Goal: Information Seeking & Learning: Learn about a topic

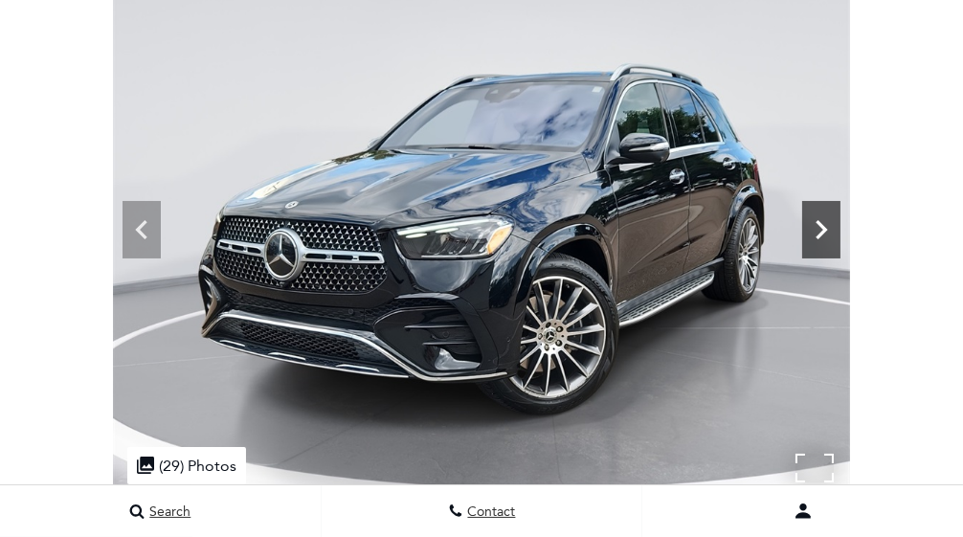
click at [841, 249] on icon at bounding box center [821, 230] width 38 height 38
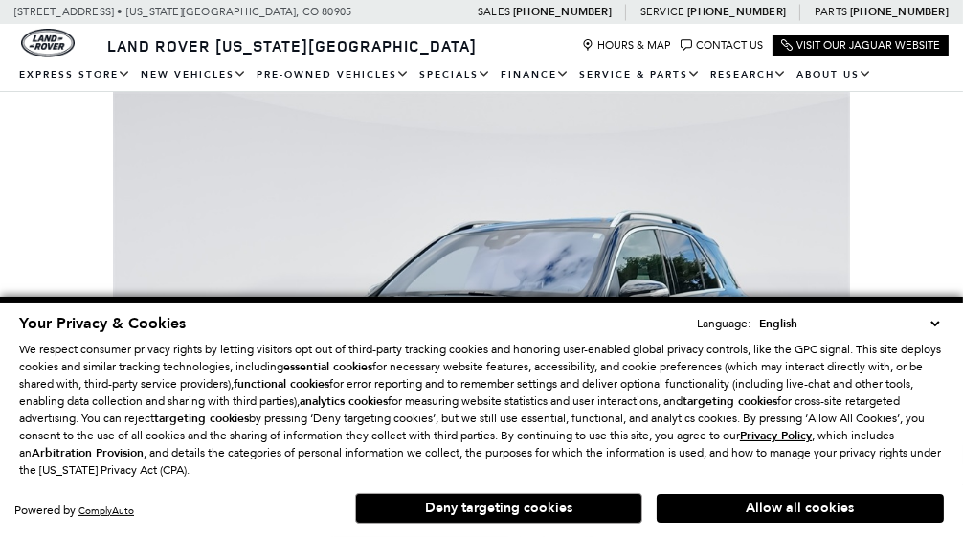
click at [937, 322] on select "English Spanish / Español English / United Kingdom Korean / 한국어 Vietnamese / Ti…" at bounding box center [850, 323] width 190 height 19
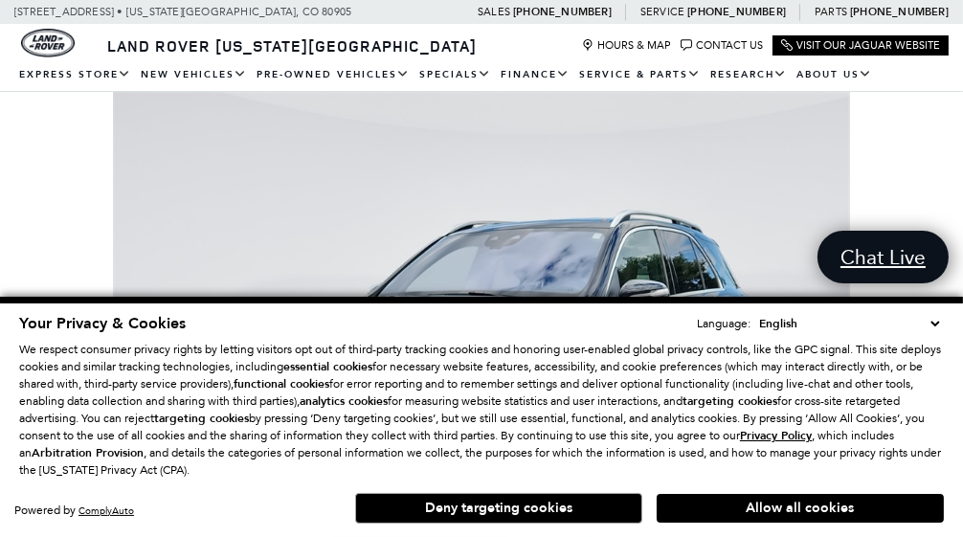
click at [525, 512] on button "Deny targeting cookies" at bounding box center [498, 508] width 287 height 31
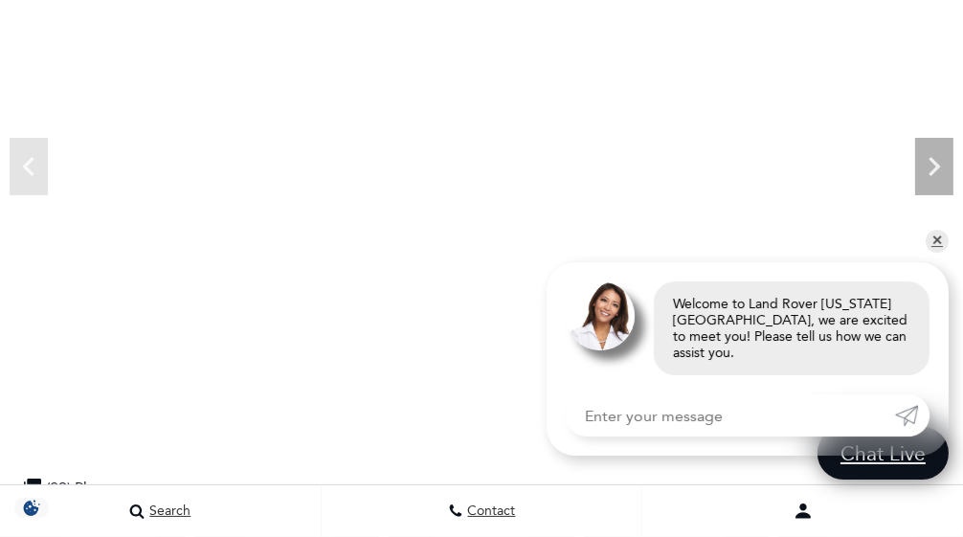
scroll to position [287, 0]
click at [941, 253] on link "✕" at bounding box center [937, 241] width 23 height 23
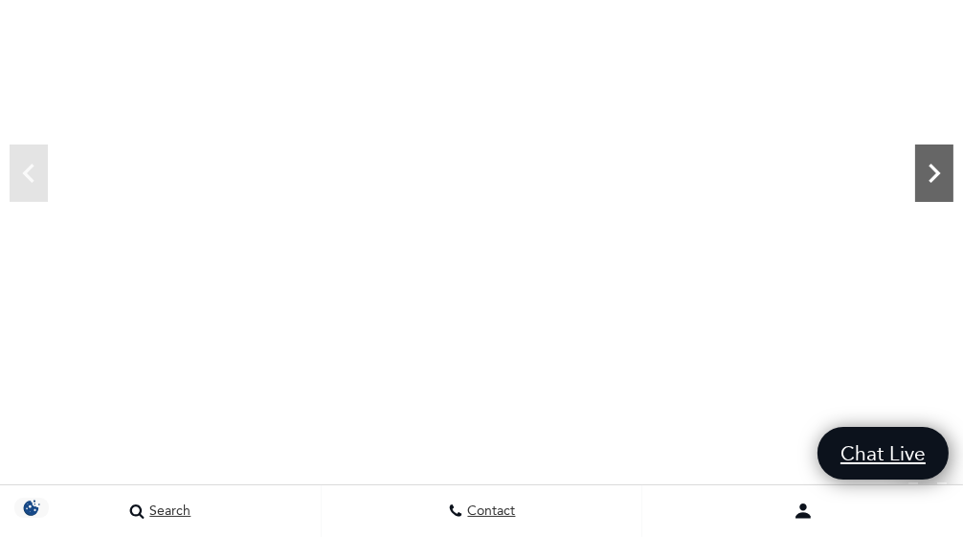
click at [936, 178] on icon "Next" at bounding box center [934, 173] width 38 height 38
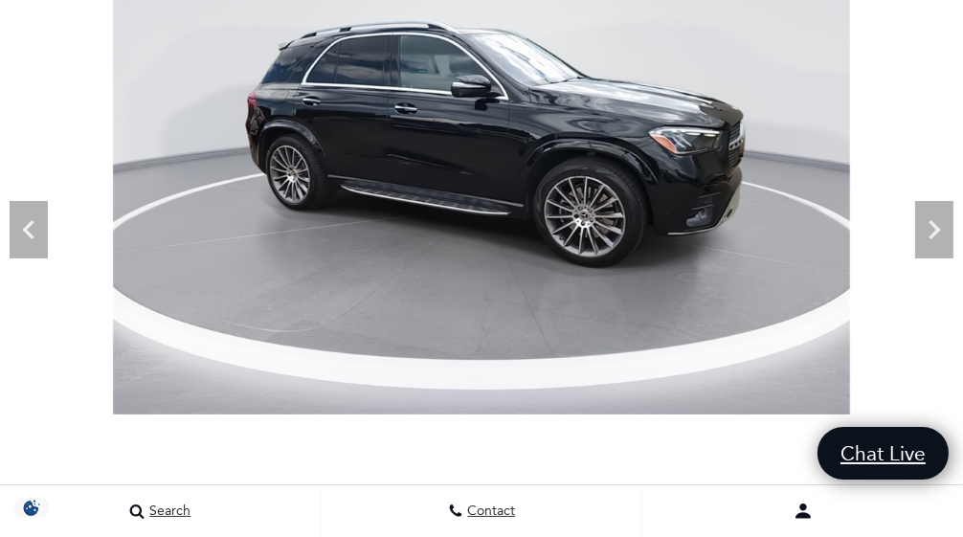
scroll to position [224, 0]
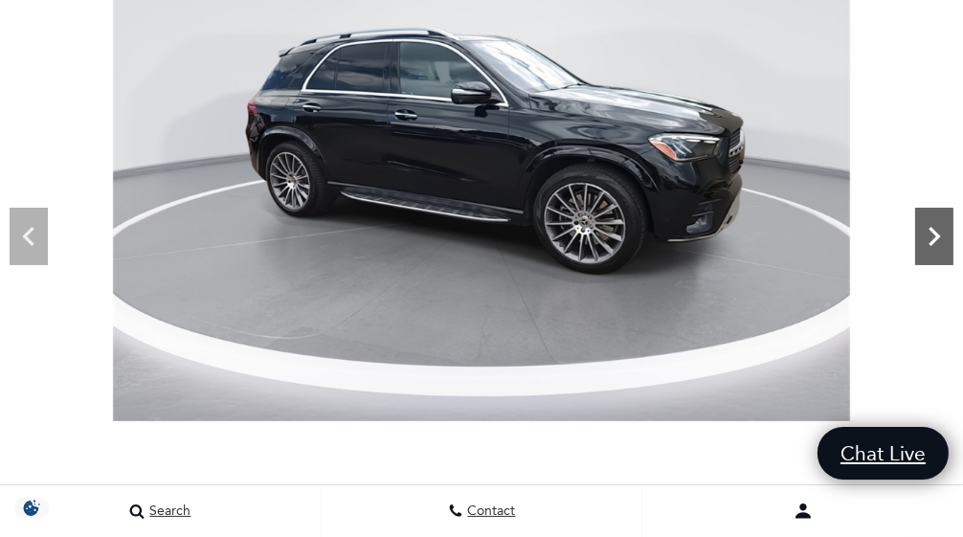
click at [919, 226] on icon "Next" at bounding box center [934, 236] width 38 height 38
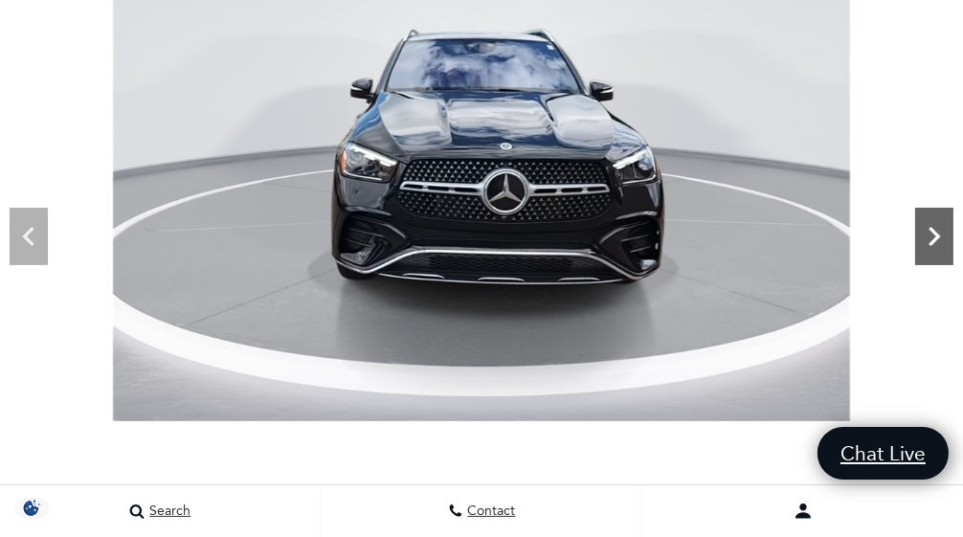
click at [919, 228] on icon "Next" at bounding box center [934, 236] width 38 height 38
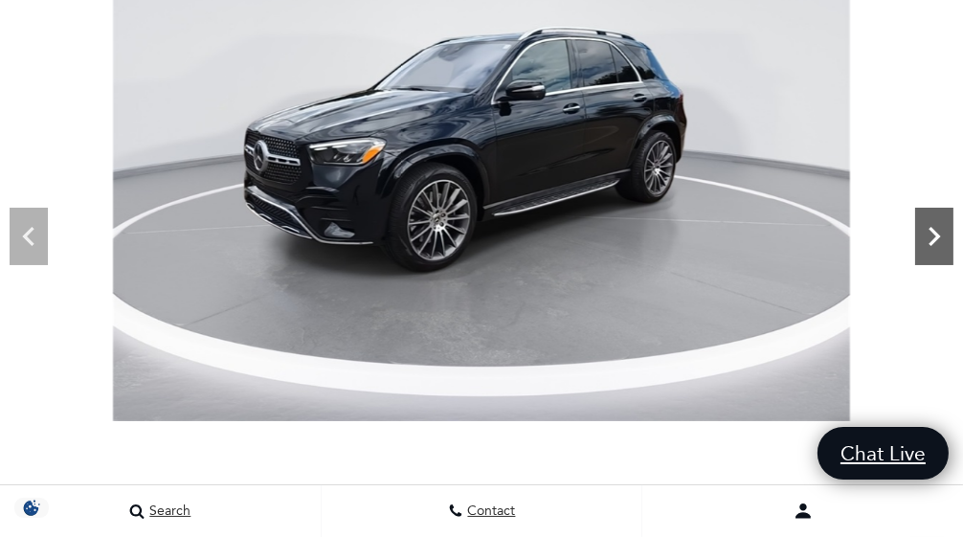
click at [919, 228] on icon "Next" at bounding box center [934, 236] width 38 height 38
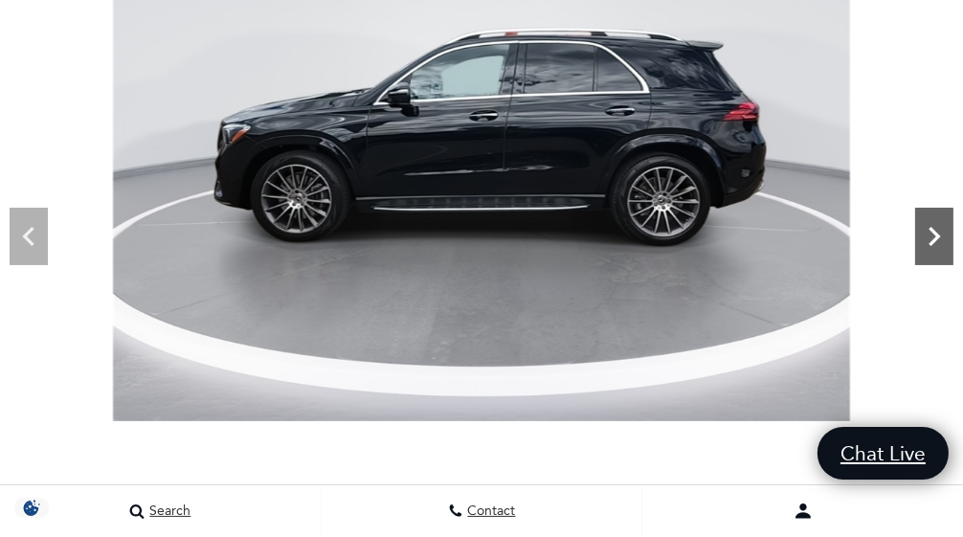
click at [919, 228] on icon "Next" at bounding box center [934, 236] width 38 height 38
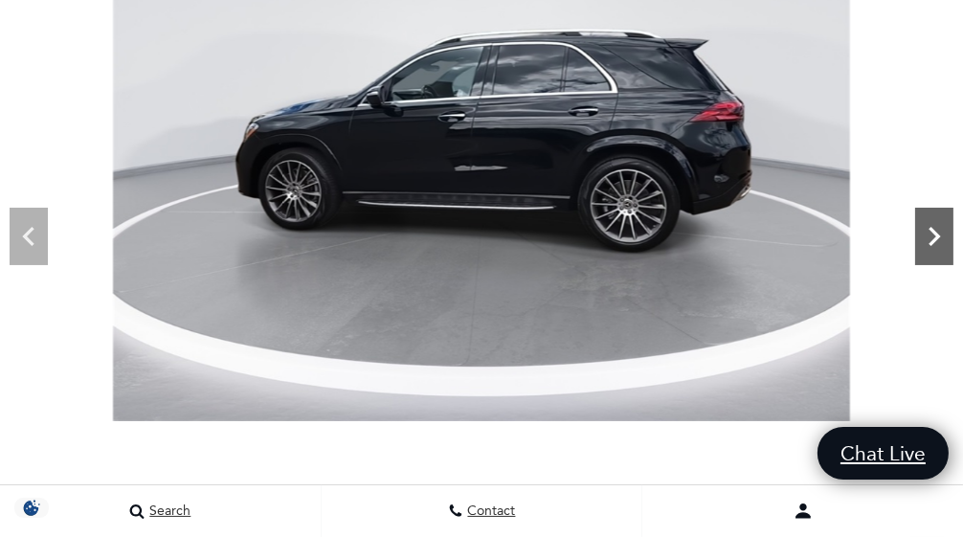
click at [919, 228] on icon "Next" at bounding box center [934, 236] width 38 height 38
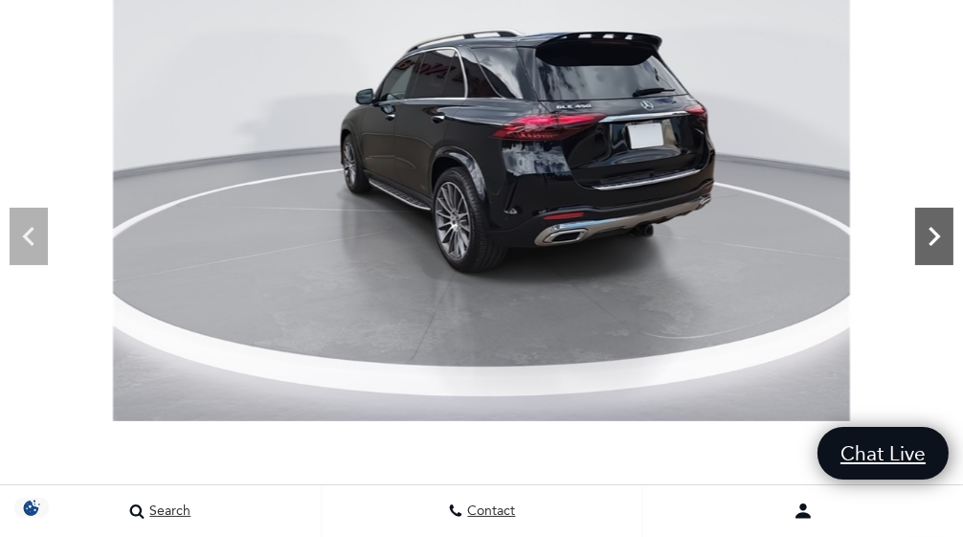
click at [919, 228] on icon "Next" at bounding box center [934, 236] width 38 height 38
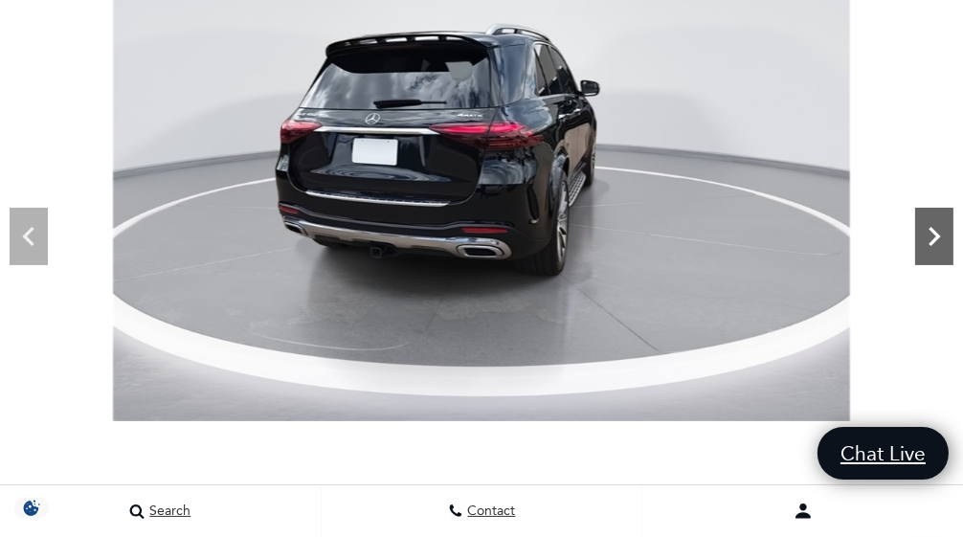
click at [919, 228] on icon "Next" at bounding box center [934, 236] width 38 height 38
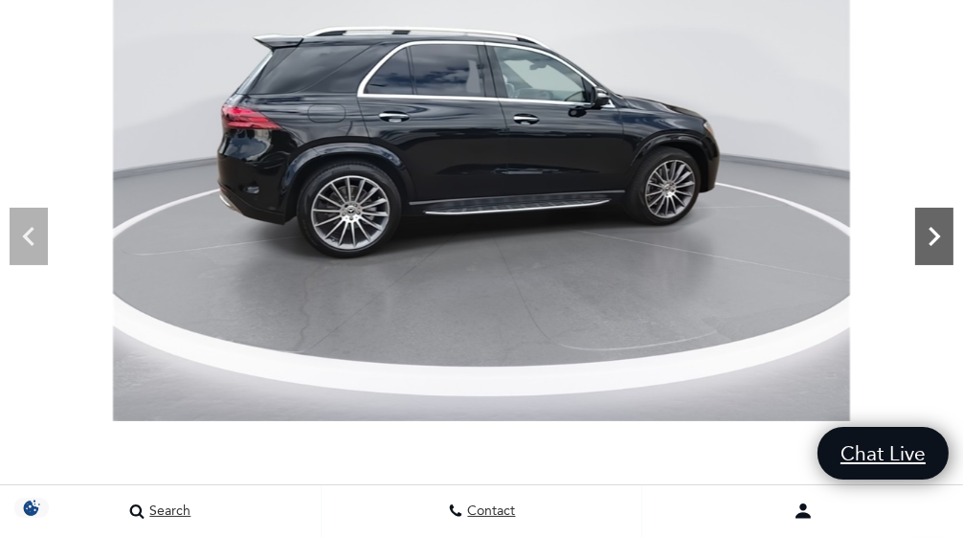
click at [919, 228] on icon "Next" at bounding box center [934, 236] width 38 height 38
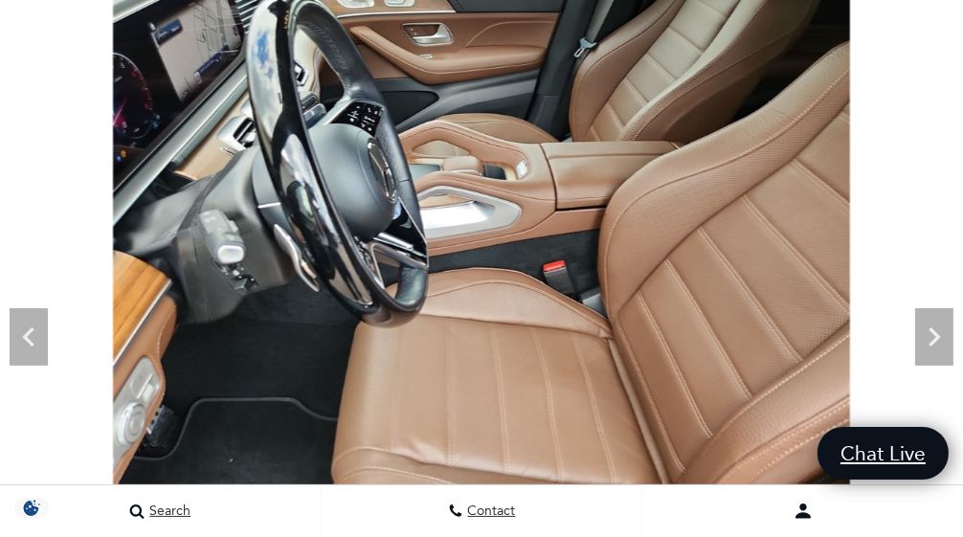
scroll to position [0, 0]
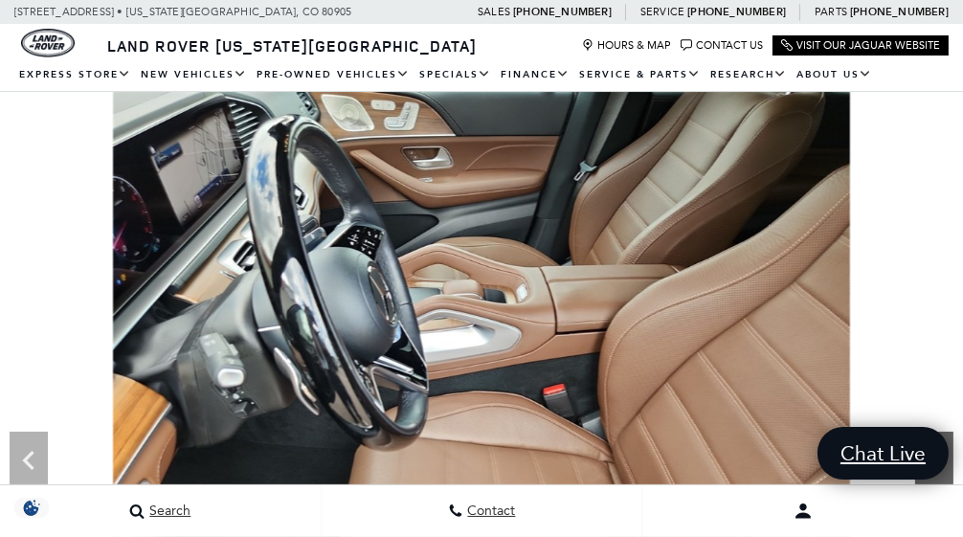
click at [944, 479] on icon "Next" at bounding box center [934, 460] width 38 height 38
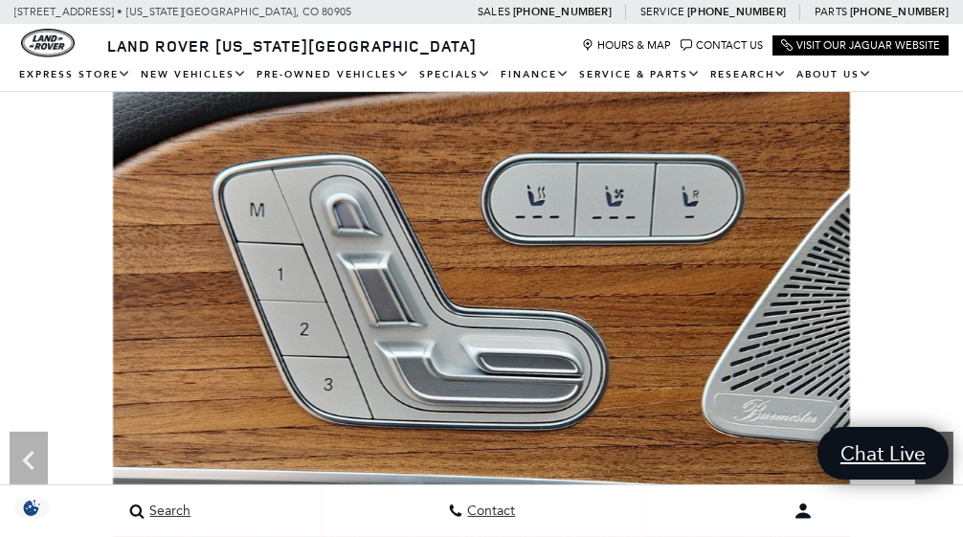
click at [944, 479] on icon "Next" at bounding box center [934, 460] width 38 height 38
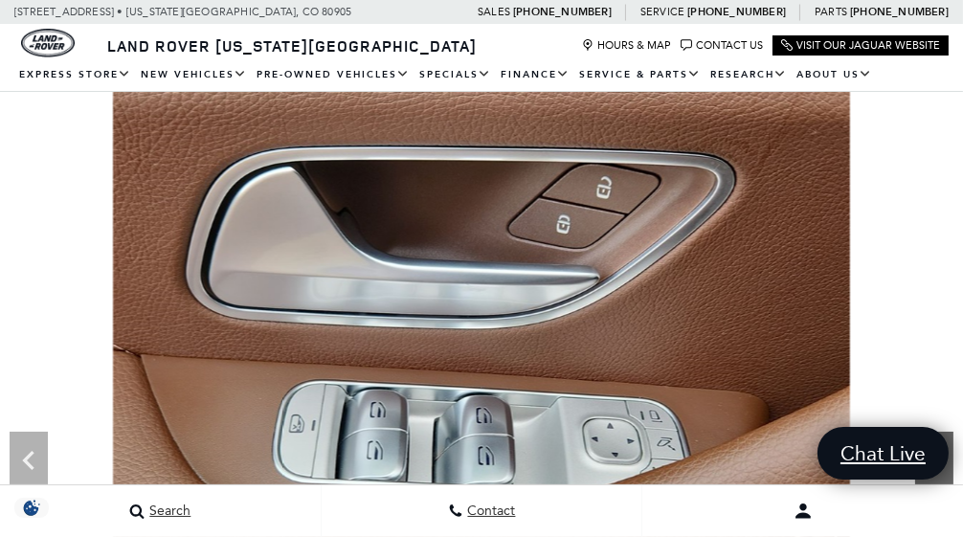
click at [944, 479] on icon "Next" at bounding box center [934, 460] width 38 height 38
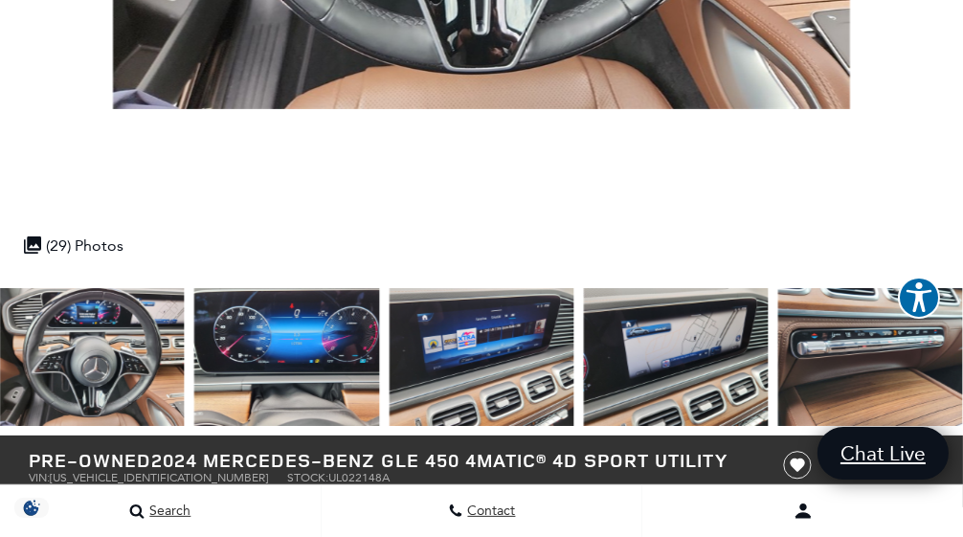
scroll to position [561, 0]
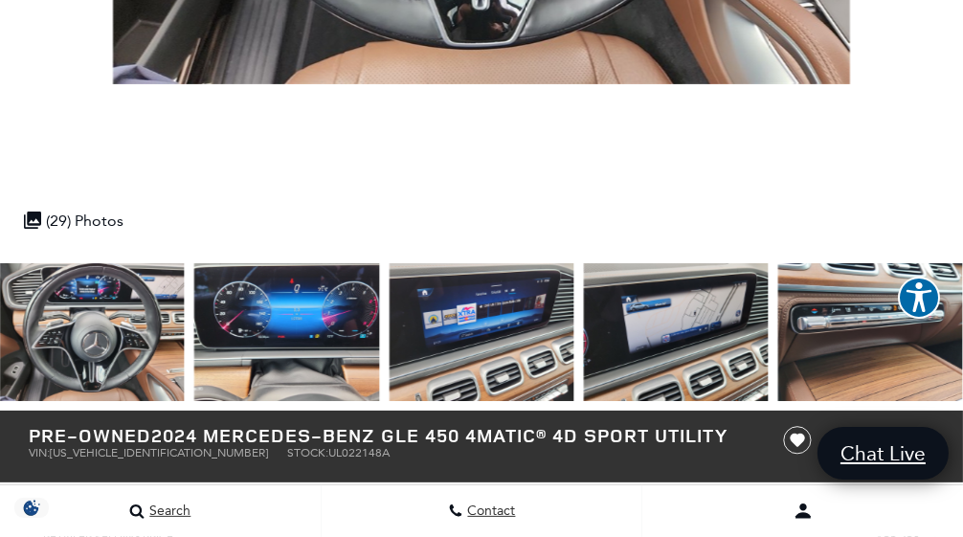
click at [819, 359] on img at bounding box center [871, 332] width 185 height 139
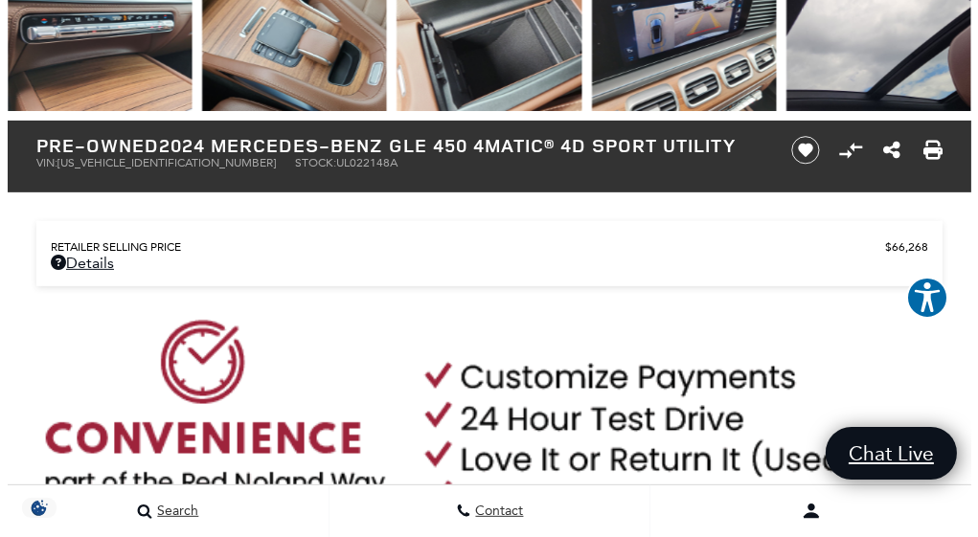
scroll to position [857, 0]
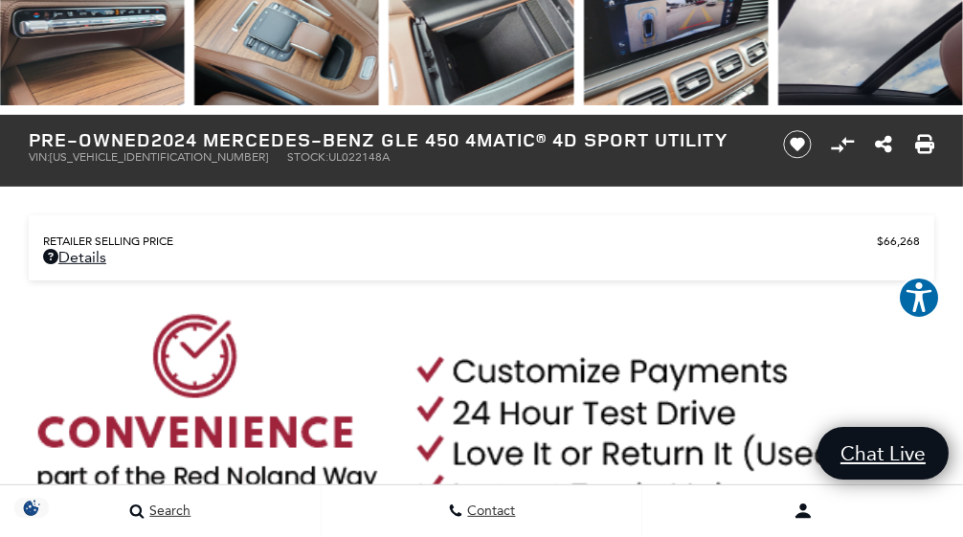
click at [262, 281] on div "Dealer Handling $689 Retailer Selling Price $66,268 Disclaimer: Dealer Handling…" at bounding box center [481, 248] width 963 height 123
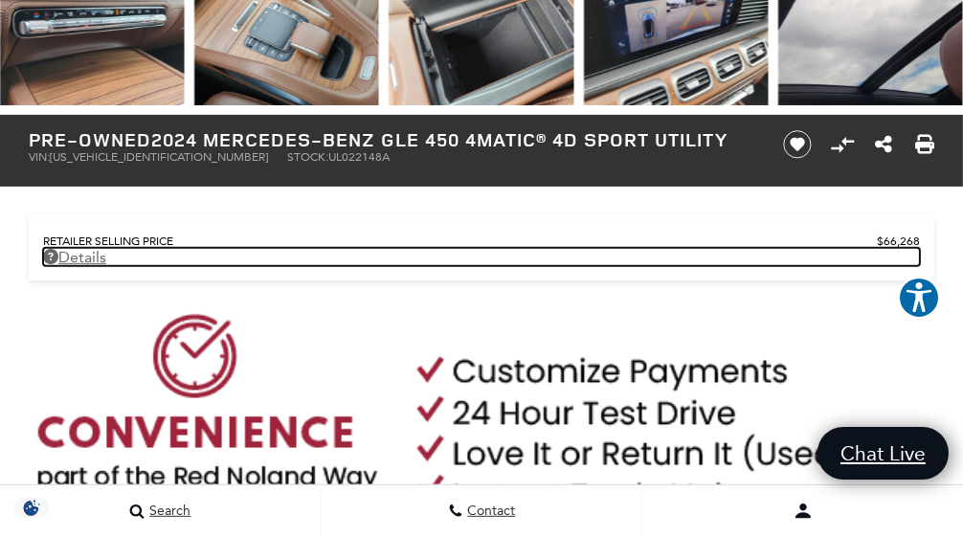
click at [100, 261] on link "Details - about pricing for: Pre-Owned 2024 Mercedes-Benz GLE 450 4MATIC® 4D Sp…" at bounding box center [481, 257] width 877 height 18
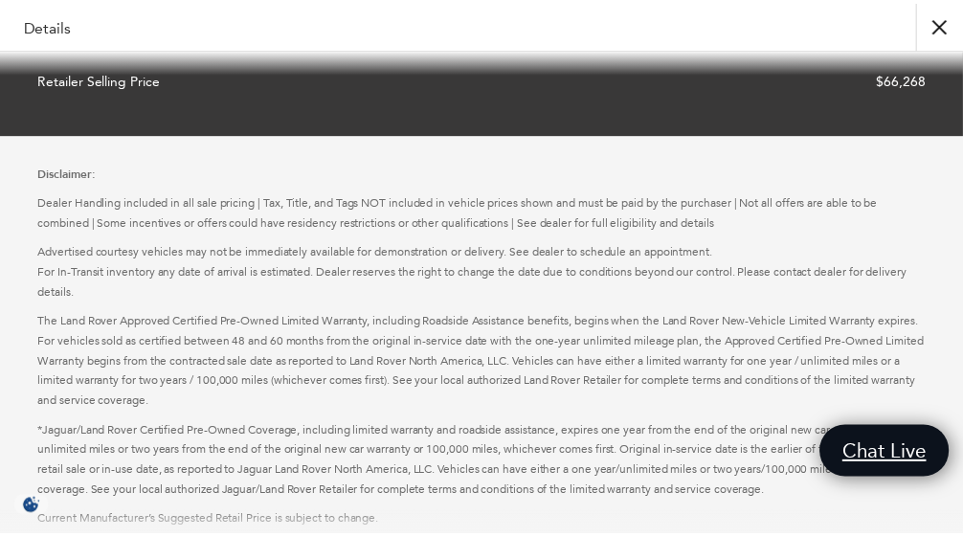
scroll to position [0, 0]
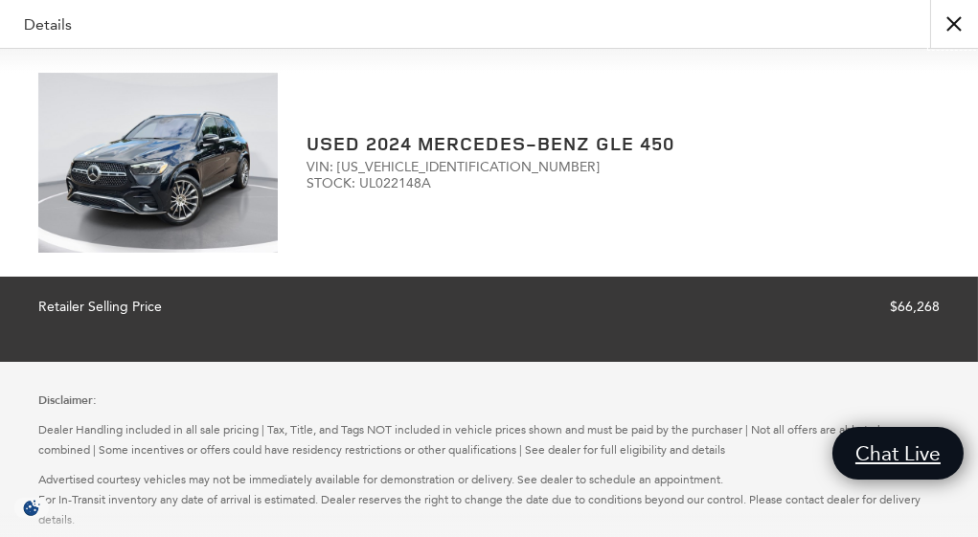
click at [945, 24] on button "close" at bounding box center [954, 24] width 48 height 48
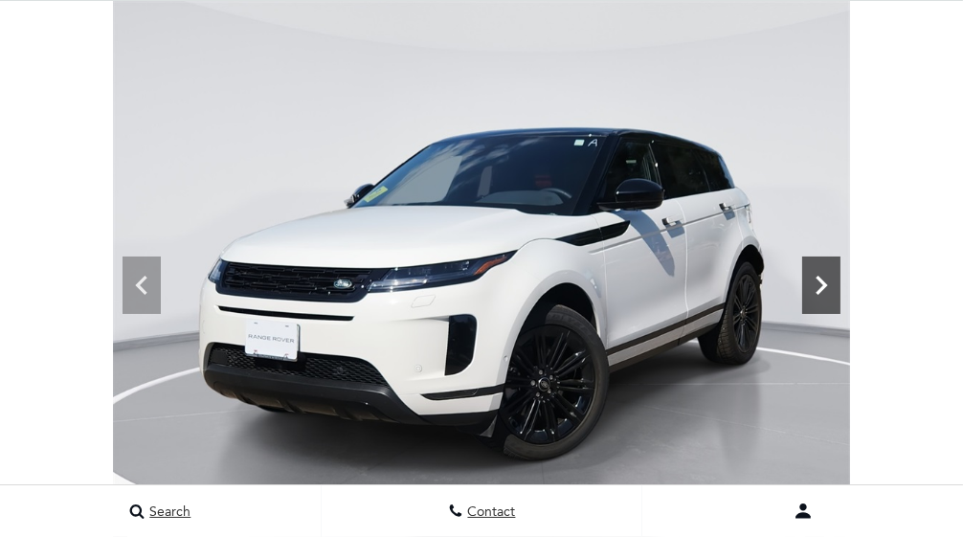
click at [828, 295] on icon at bounding box center [822, 285] width 11 height 19
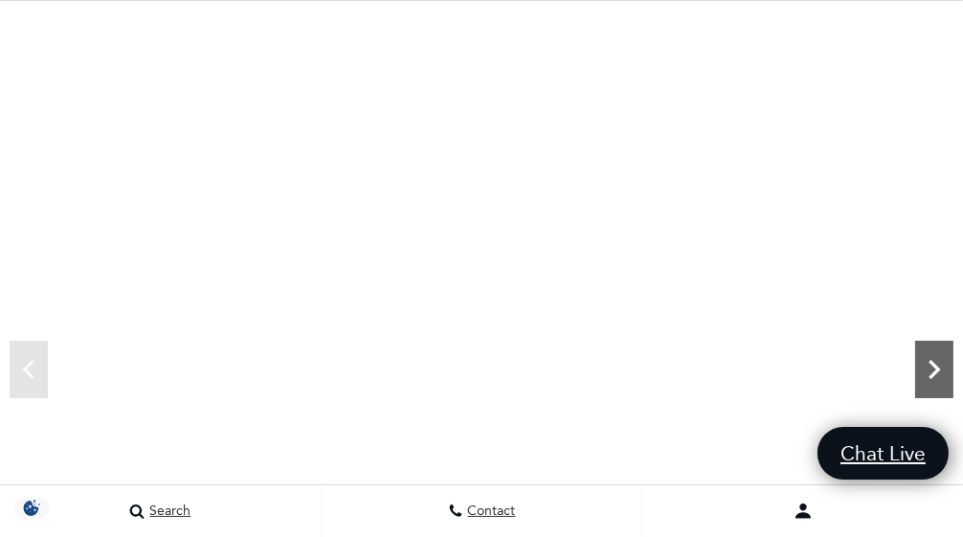
click at [929, 370] on icon "Next" at bounding box center [934, 369] width 38 height 38
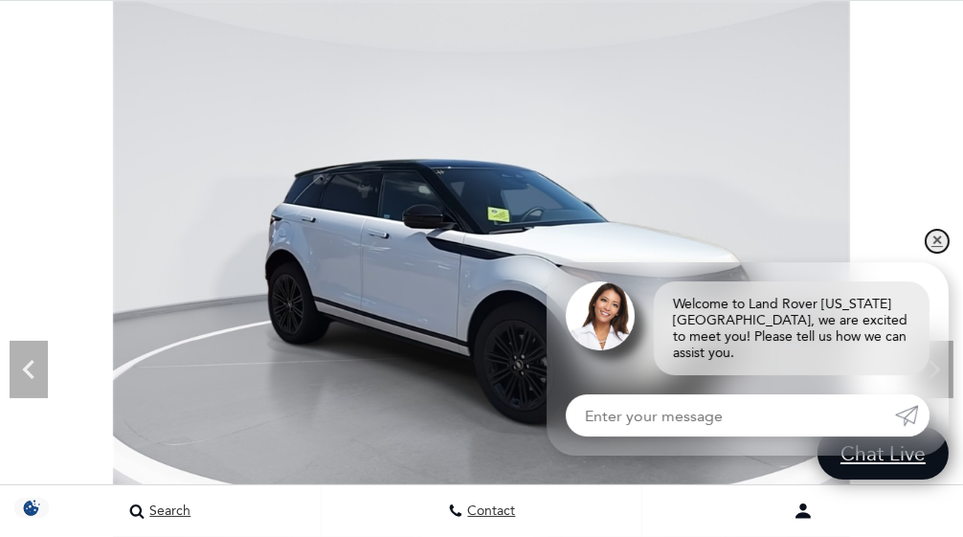
click at [928, 253] on link "✕" at bounding box center [937, 241] width 23 height 23
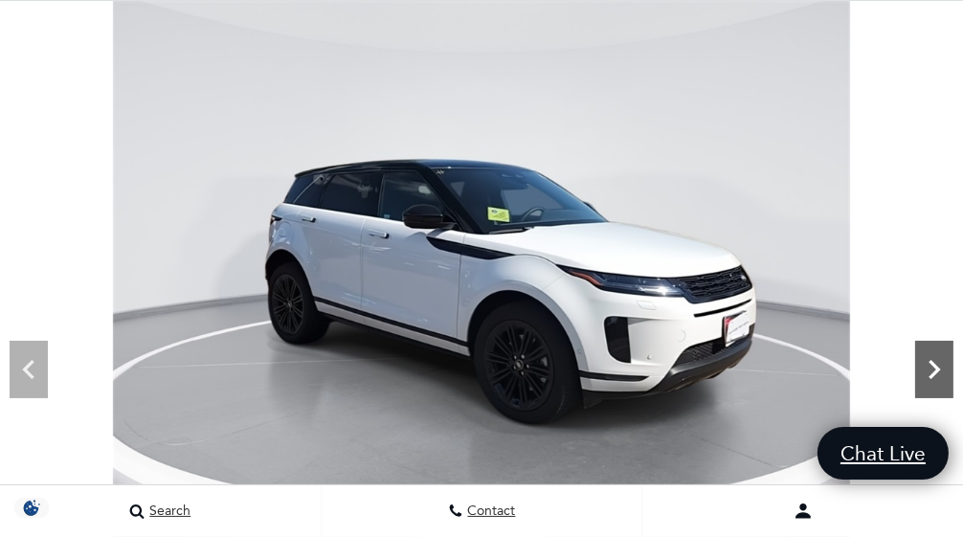
click at [930, 357] on icon "Next" at bounding box center [934, 369] width 38 height 38
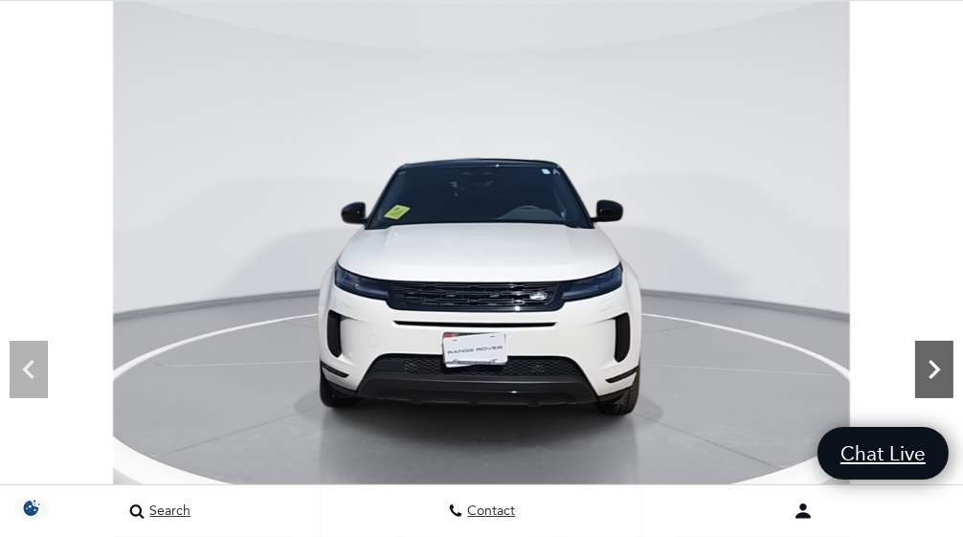
click at [930, 357] on icon "Next" at bounding box center [934, 369] width 38 height 38
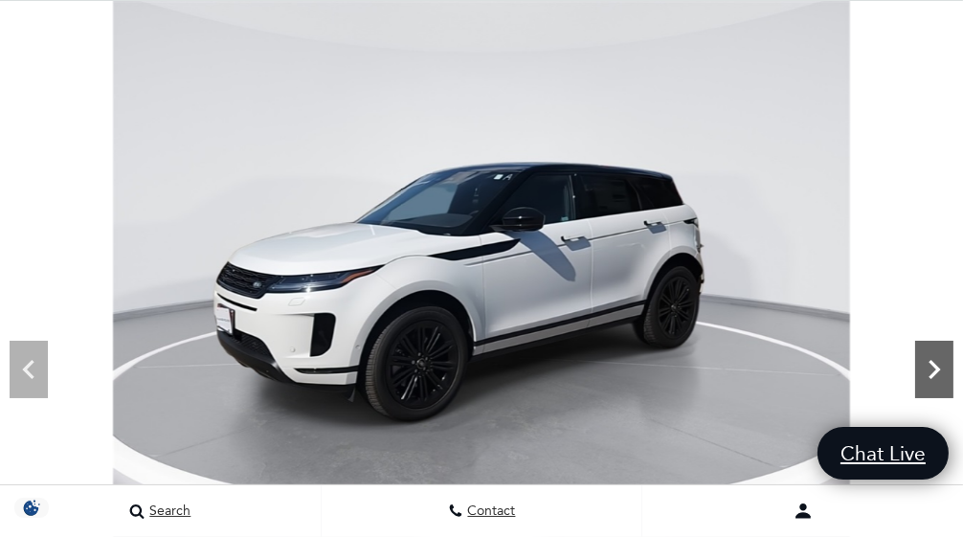
click at [930, 357] on icon "Next" at bounding box center [934, 369] width 38 height 38
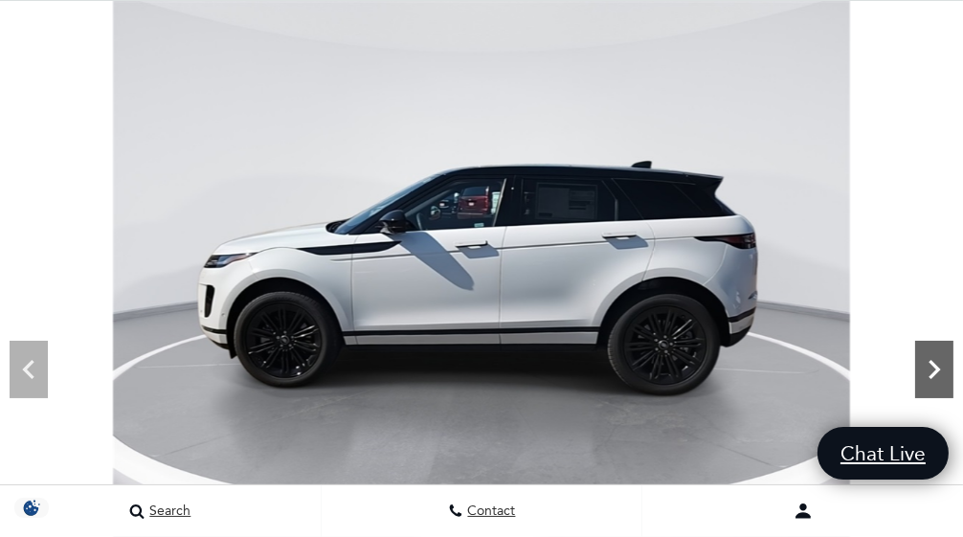
click at [930, 357] on icon "Next" at bounding box center [934, 369] width 38 height 38
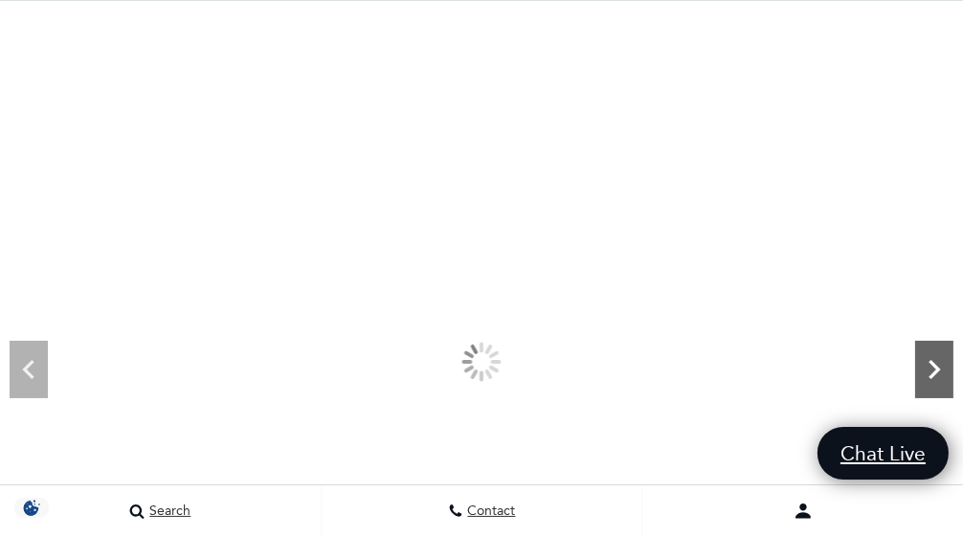
click at [930, 357] on icon "Next" at bounding box center [934, 369] width 38 height 38
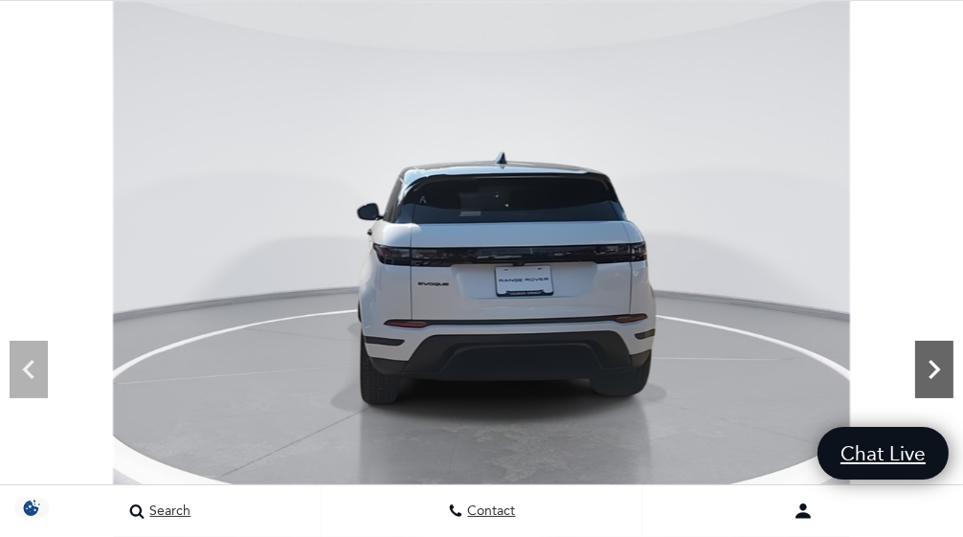
click at [930, 357] on icon "Next" at bounding box center [934, 369] width 38 height 38
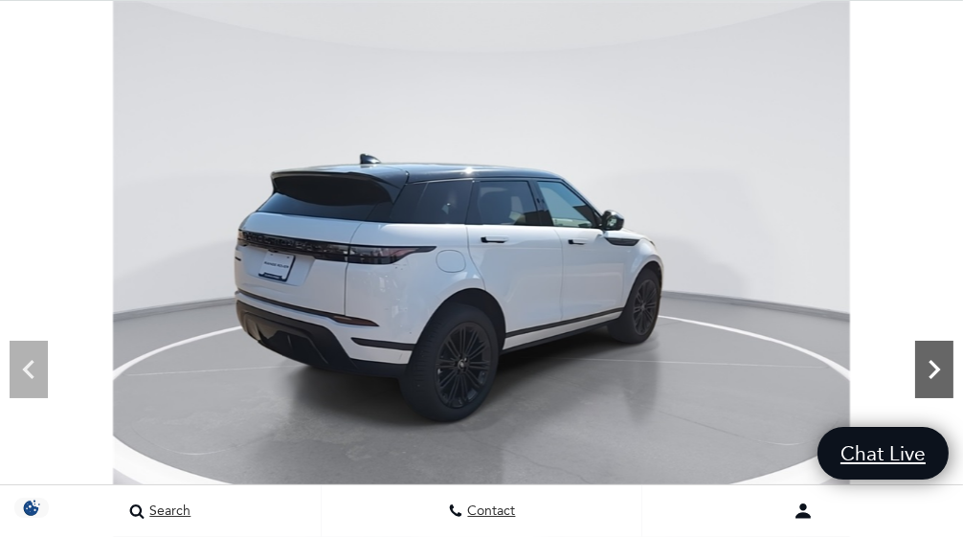
click at [930, 357] on icon "Next" at bounding box center [934, 369] width 38 height 38
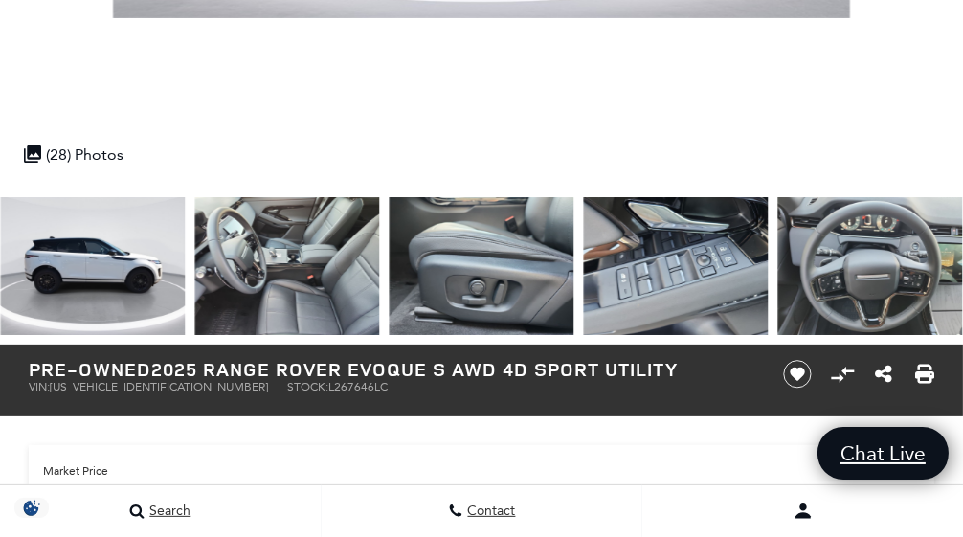
scroll to position [622, 0]
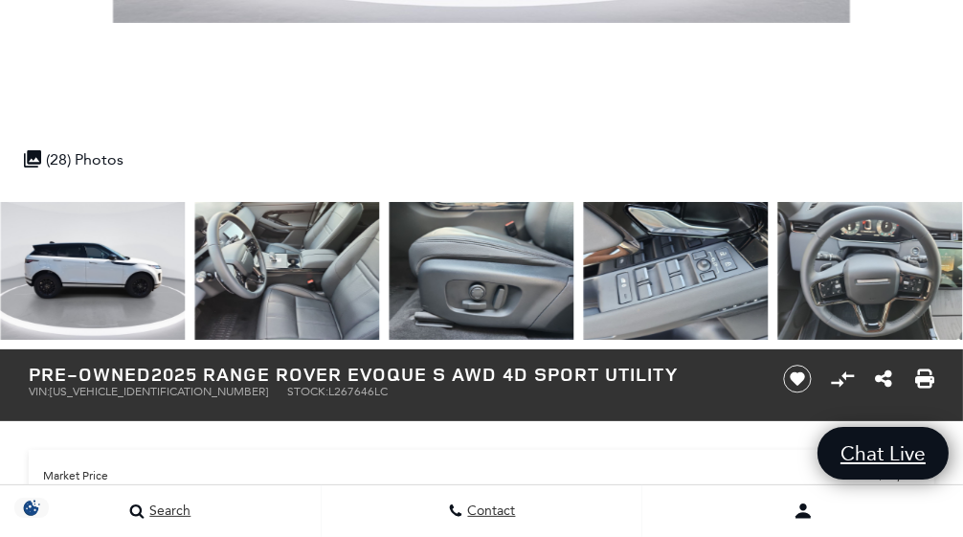
click at [357, 251] on img at bounding box center [286, 271] width 185 height 139
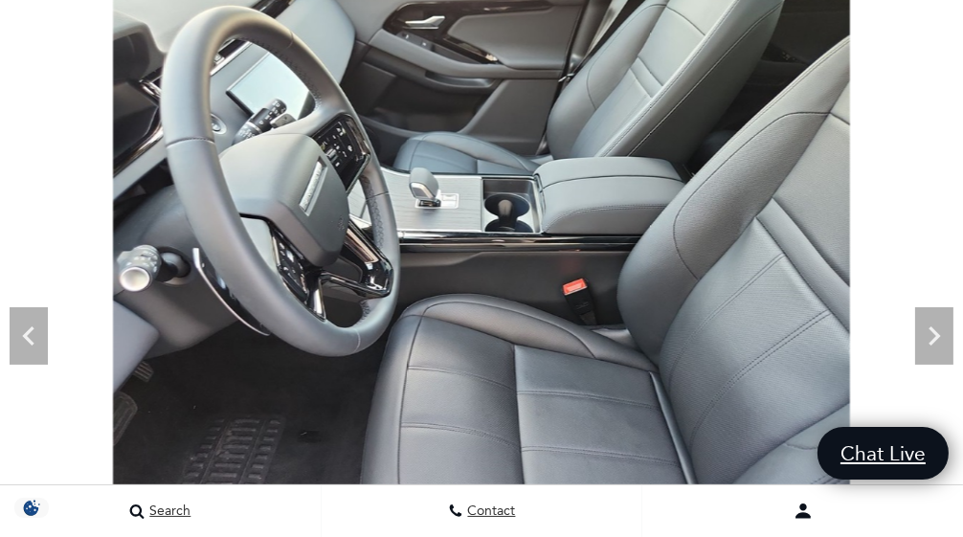
scroll to position [94, 0]
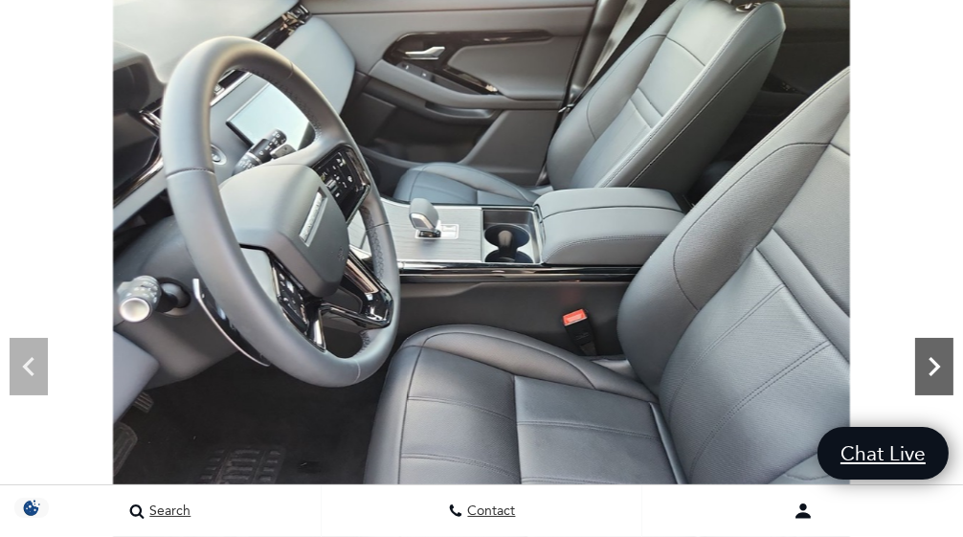
click at [946, 373] on icon "Next" at bounding box center [934, 367] width 38 height 38
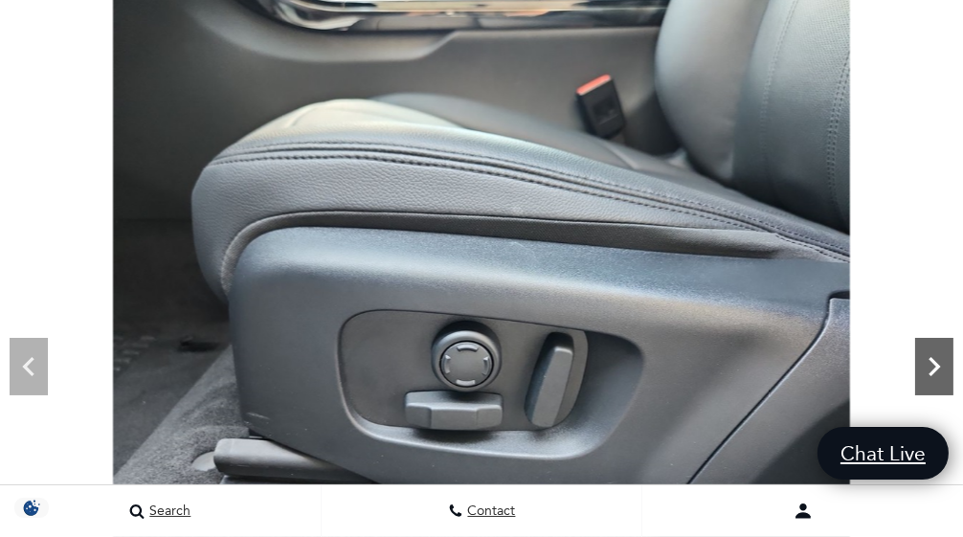
click at [946, 373] on icon "Next" at bounding box center [934, 367] width 38 height 38
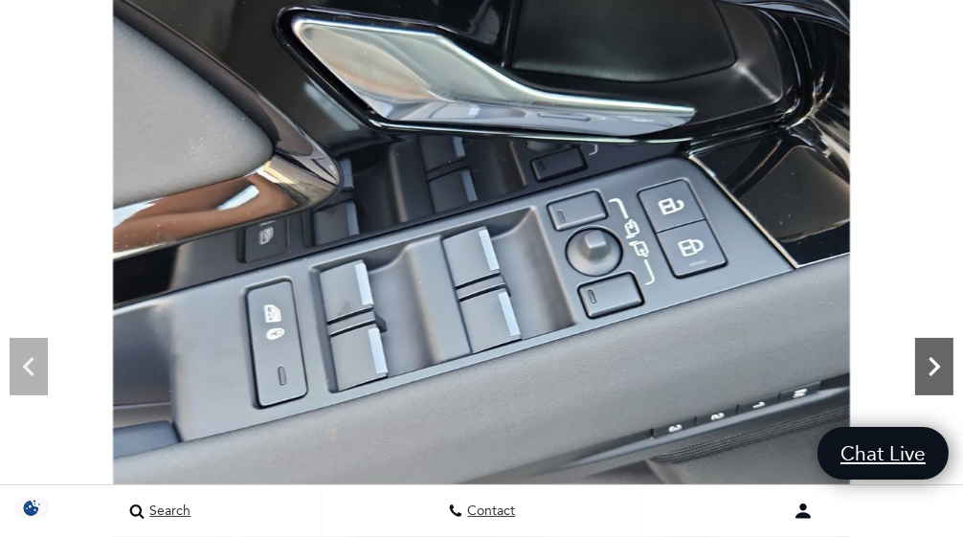
click at [946, 373] on icon "Next" at bounding box center [934, 367] width 38 height 38
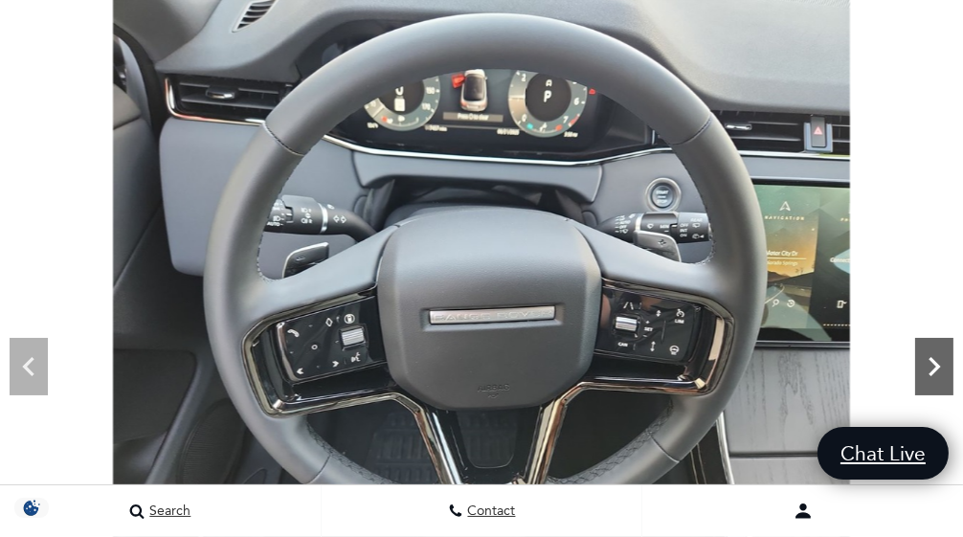
click at [944, 373] on icon "Next" at bounding box center [934, 367] width 38 height 38
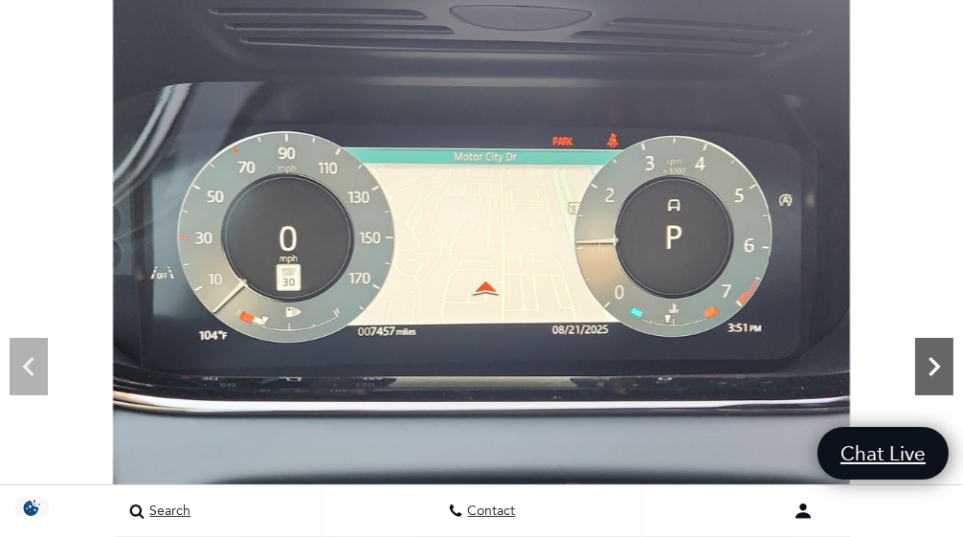
click at [944, 373] on icon "Next" at bounding box center [934, 367] width 38 height 38
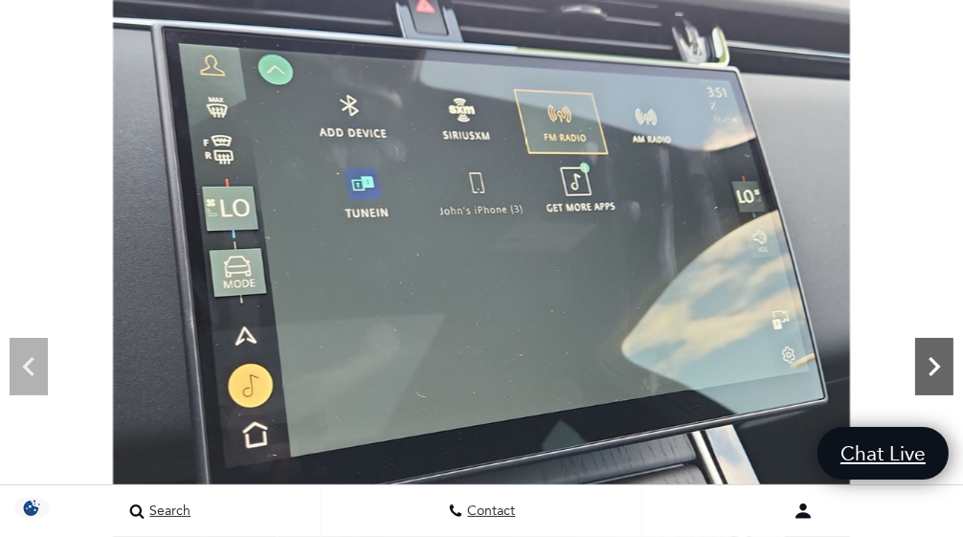
click at [944, 373] on icon "Next" at bounding box center [934, 367] width 38 height 38
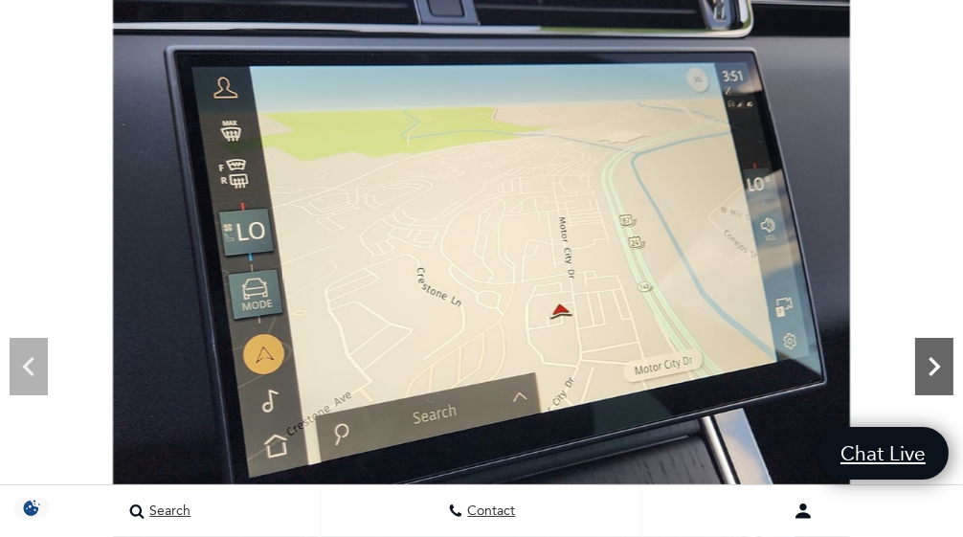
click at [944, 373] on icon "Next" at bounding box center [934, 367] width 38 height 38
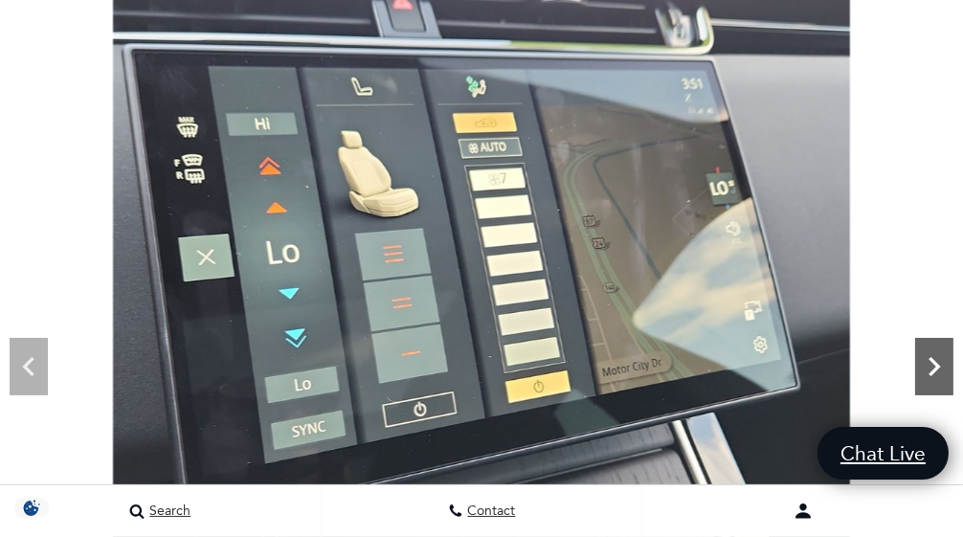
click at [944, 373] on icon "Next" at bounding box center [934, 367] width 38 height 38
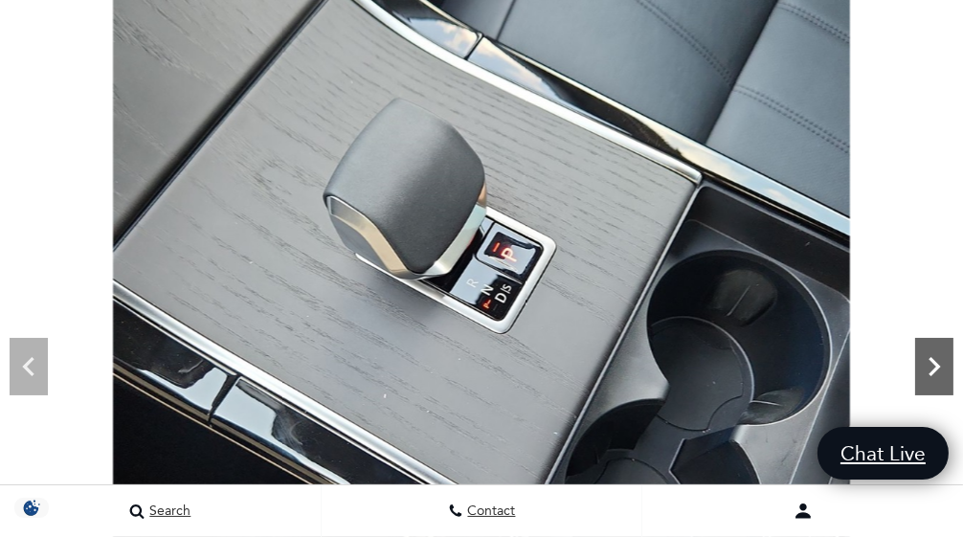
click at [944, 373] on icon "Next" at bounding box center [934, 367] width 38 height 38
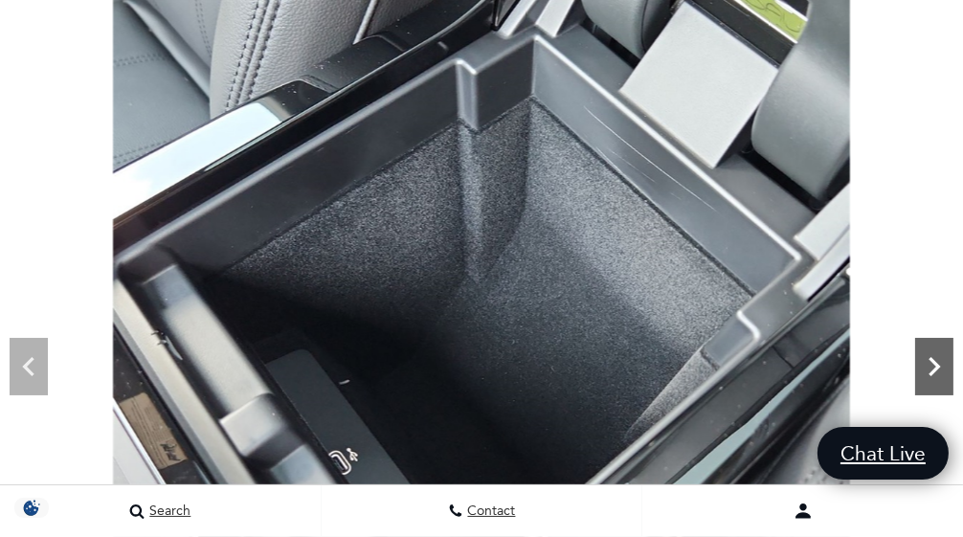
click at [944, 373] on icon "Next" at bounding box center [934, 367] width 38 height 38
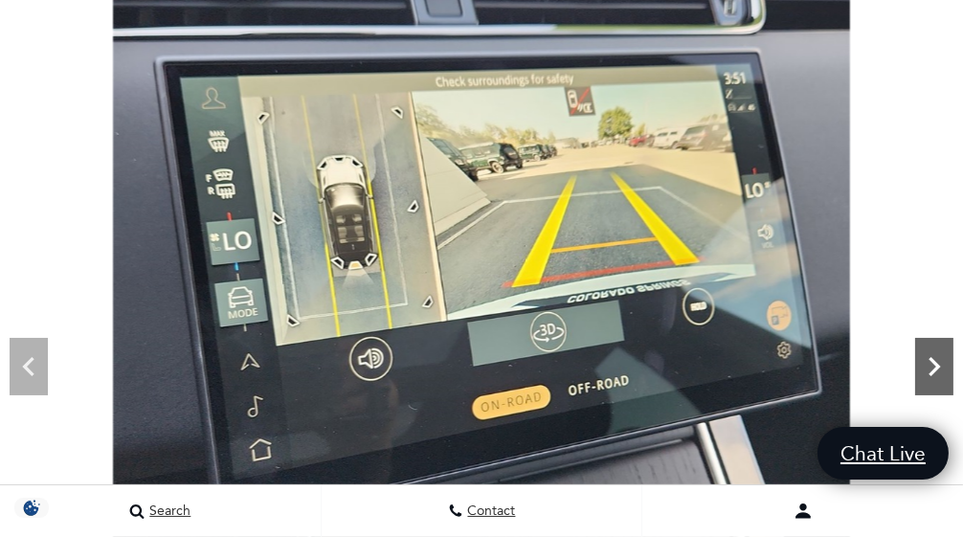
click at [944, 373] on icon "Next" at bounding box center [934, 367] width 38 height 38
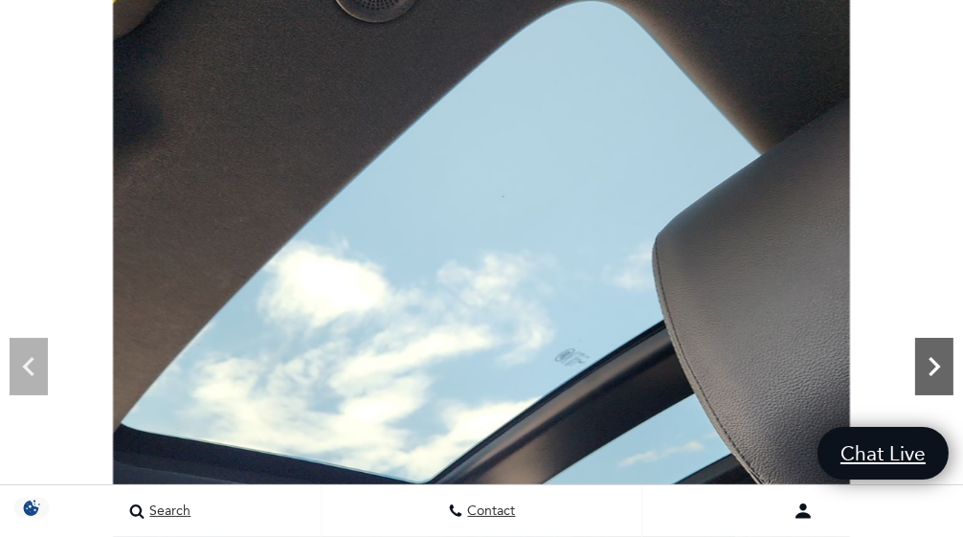
click at [944, 373] on icon "Next" at bounding box center [934, 367] width 38 height 38
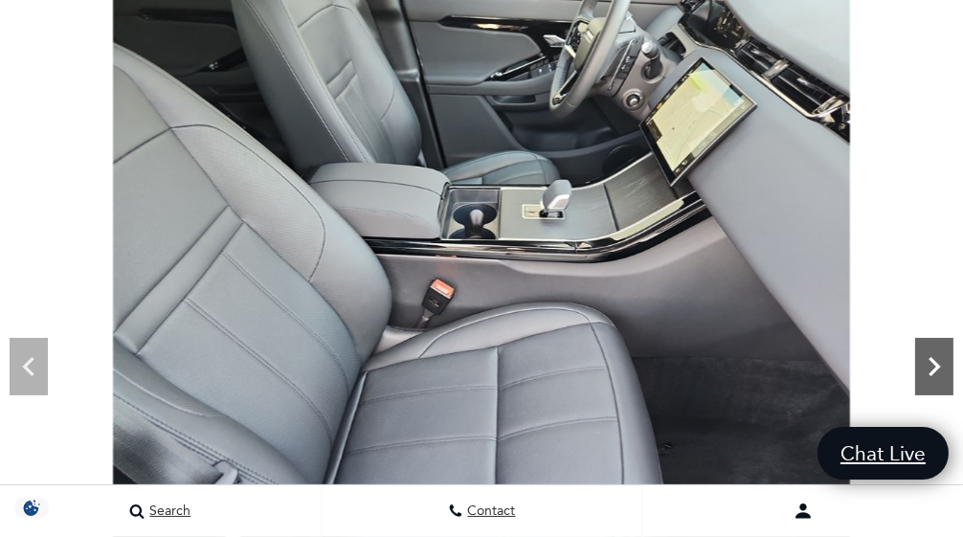
click at [944, 373] on icon "Next" at bounding box center [934, 367] width 38 height 38
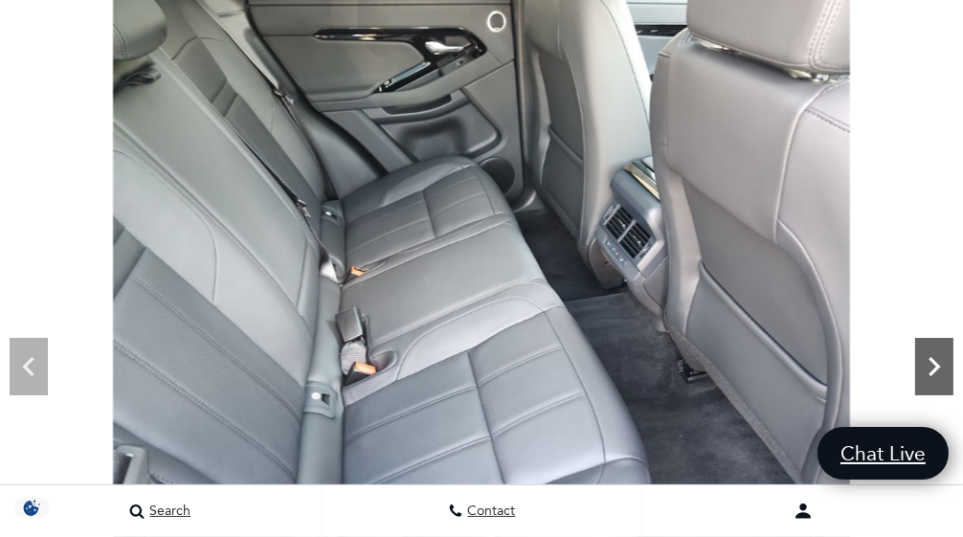
click at [944, 373] on icon "Next" at bounding box center [934, 367] width 38 height 38
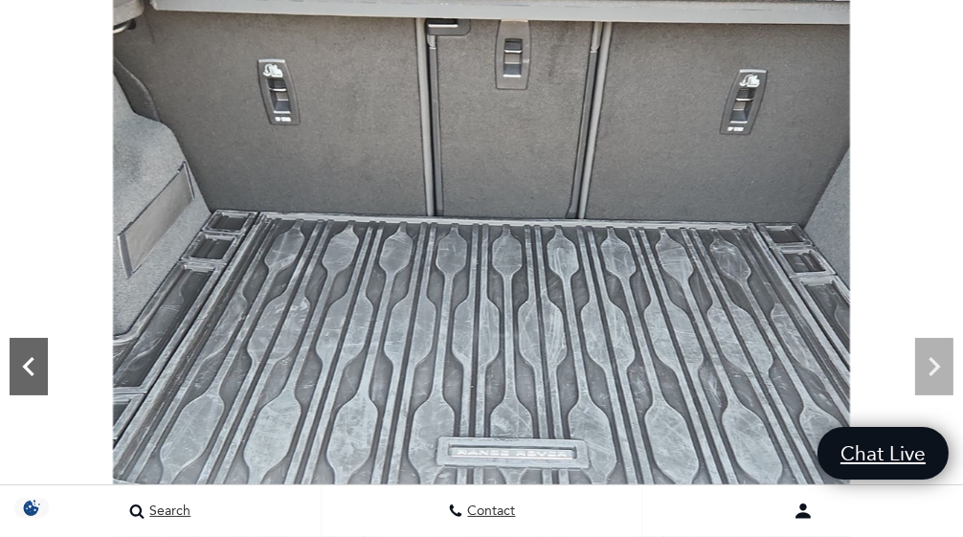
click at [38, 354] on icon "Previous" at bounding box center [29, 367] width 38 height 38
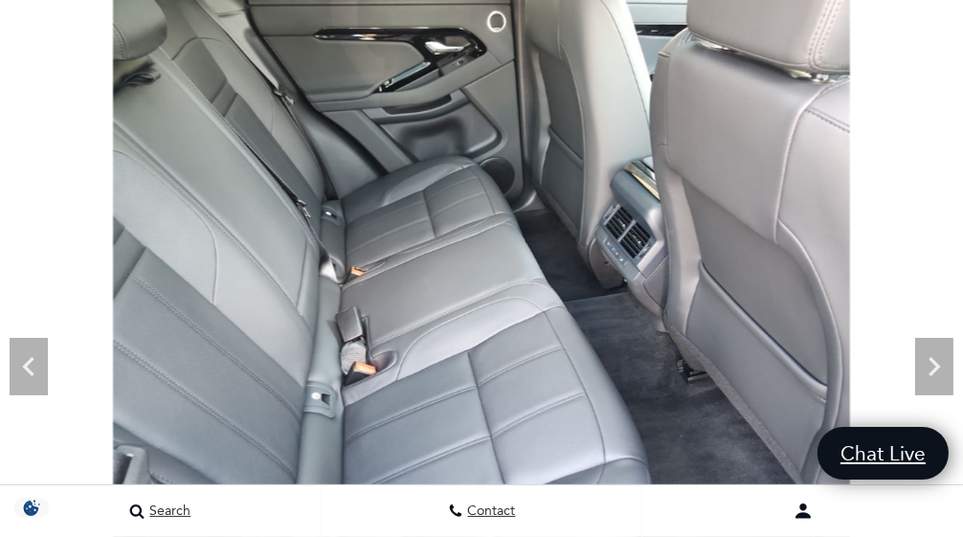
click at [913, 358] on img at bounding box center [481, 274] width 963 height 553
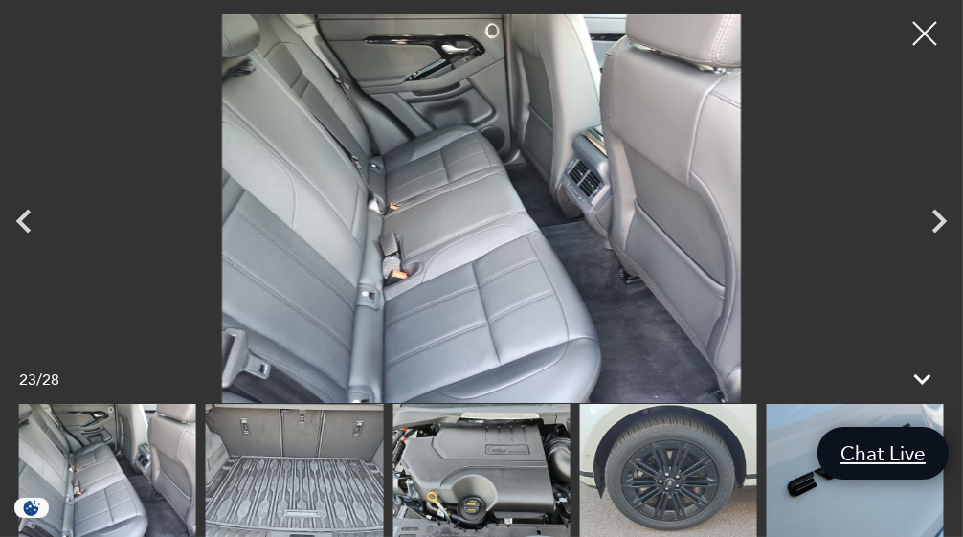
click at [924, 358] on div "23 / 28" at bounding box center [481, 379] width 963 height 50
click at [927, 222] on icon "Next" at bounding box center [939, 221] width 48 height 48
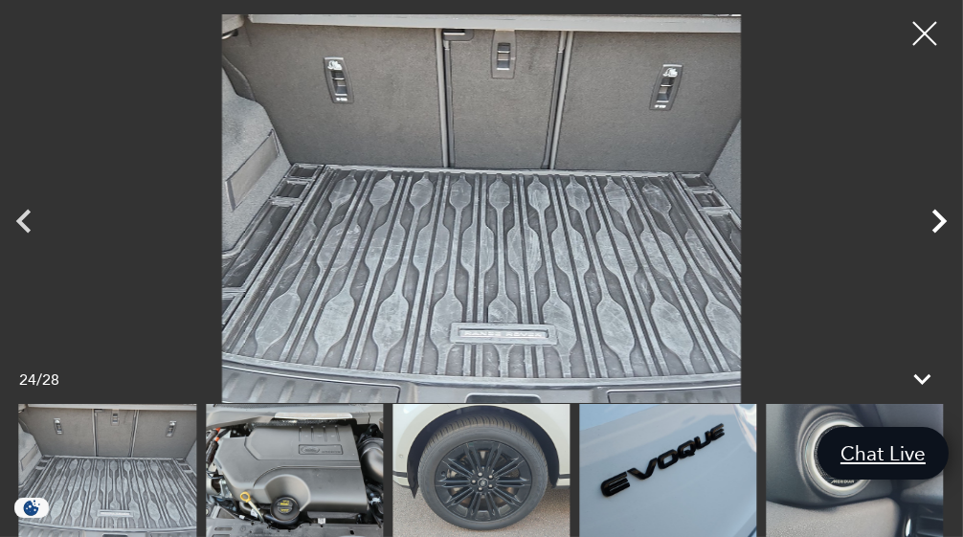
click at [927, 222] on icon "Next" at bounding box center [939, 221] width 48 height 48
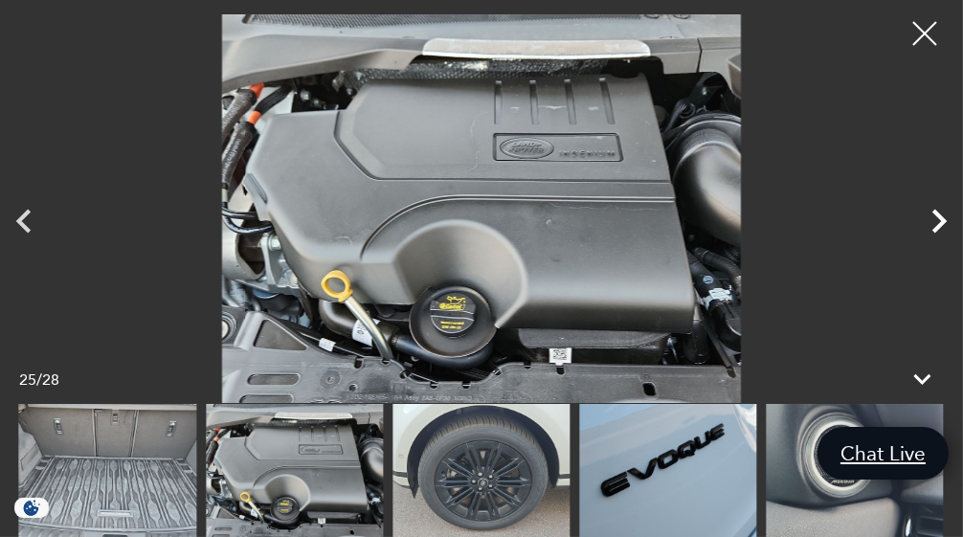
click at [927, 222] on icon "Next" at bounding box center [939, 221] width 48 height 48
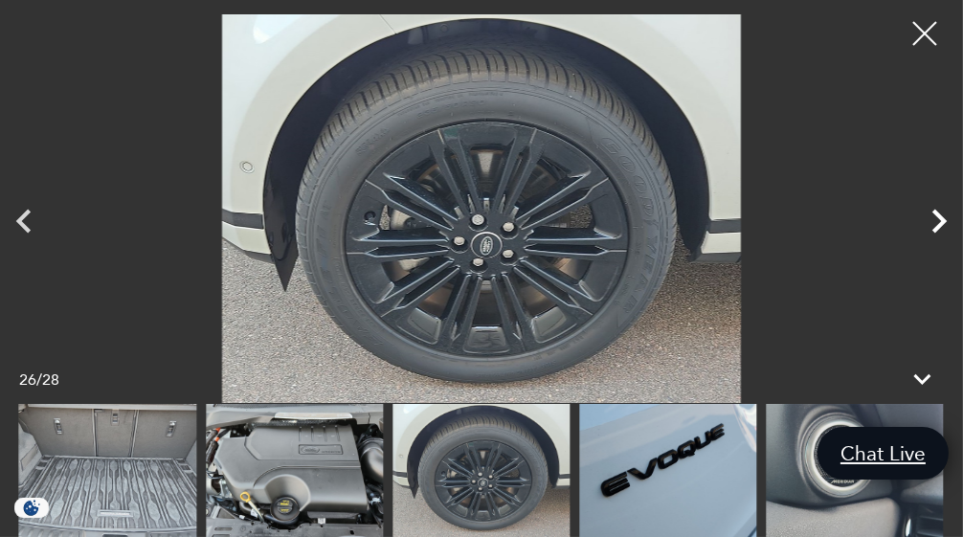
click at [927, 222] on icon "Next" at bounding box center [939, 221] width 48 height 48
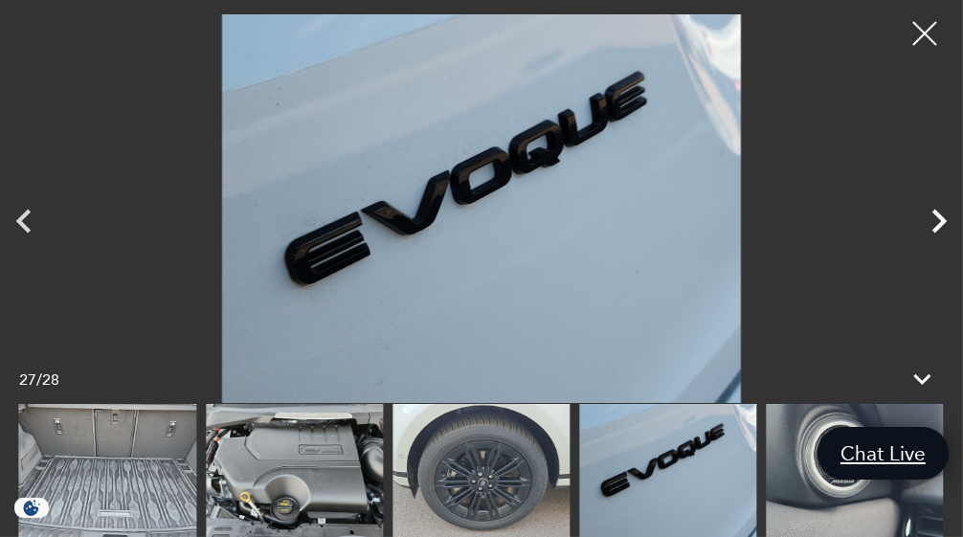
click at [927, 222] on icon "Next" at bounding box center [939, 221] width 48 height 48
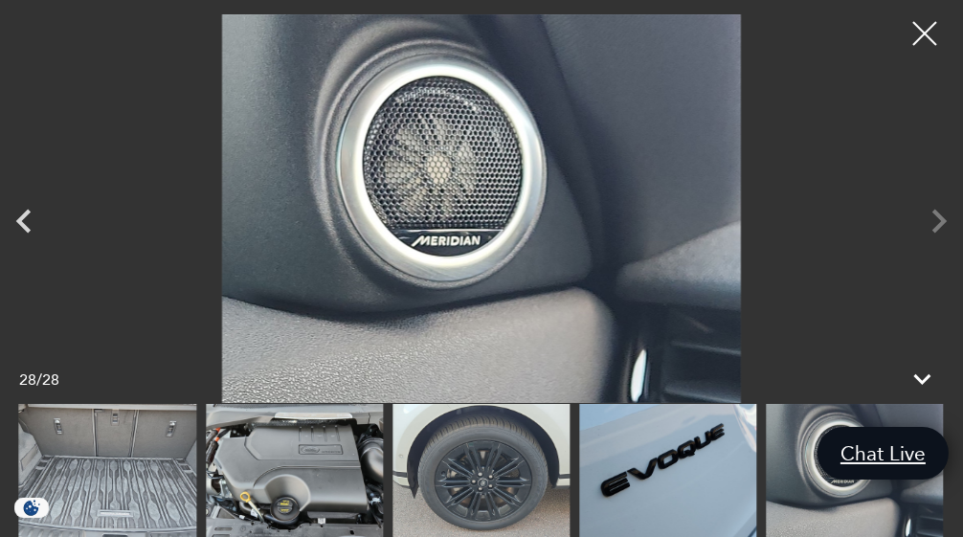
click at [927, 222] on div at bounding box center [481, 208] width 963 height 389
click at [908, 43] on div at bounding box center [925, 34] width 51 height 51
